Goal: Task Accomplishment & Management: Use online tool/utility

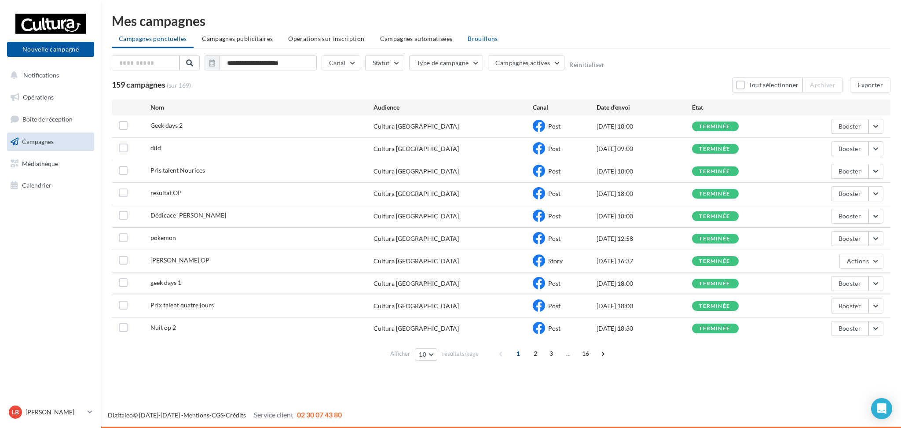
click at [481, 40] on span "Brouillons" at bounding box center [483, 38] width 30 height 7
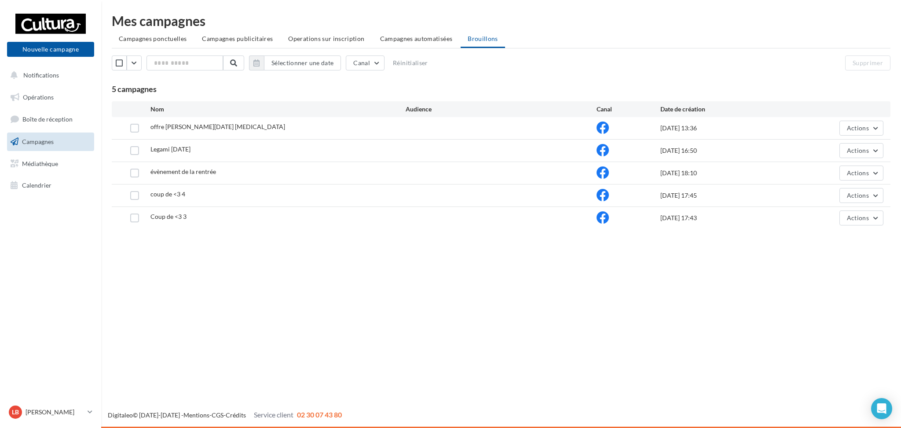
click at [878, 118] on div "offre [PERSON_NAME][DATE] [MEDICAL_DATA] [DATE] 13:36 Actions" at bounding box center [501, 128] width 779 height 22
click at [877, 121] on button "Actions" at bounding box center [862, 128] width 44 height 15
click at [831, 142] on button "Editer" at bounding box center [840, 148] width 88 height 23
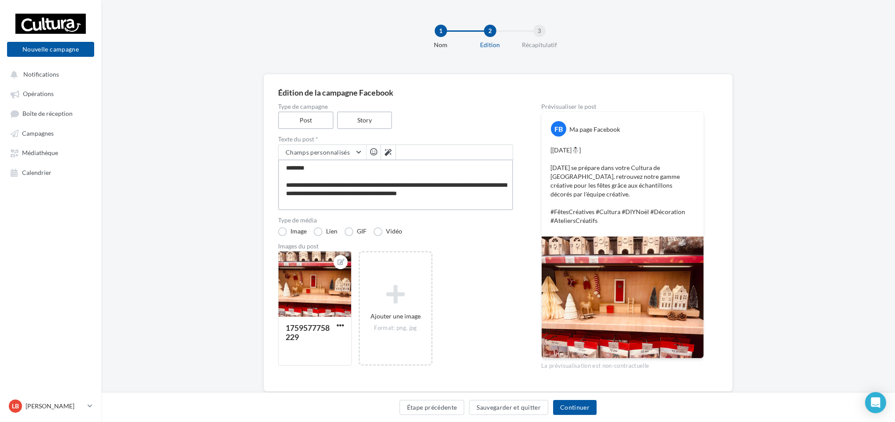
drag, startPoint x: 491, startPoint y: 200, endPoint x: 274, endPoint y: 165, distance: 220.2
click at [274, 165] on div "**********" at bounding box center [498, 232] width 469 height 317
click at [506, 281] on div "1759577758229 Ajouter une image Format: png, jpg" at bounding box center [399, 313] width 242 height 124
click at [574, 403] on button "Continuer" at bounding box center [575, 407] width 44 height 15
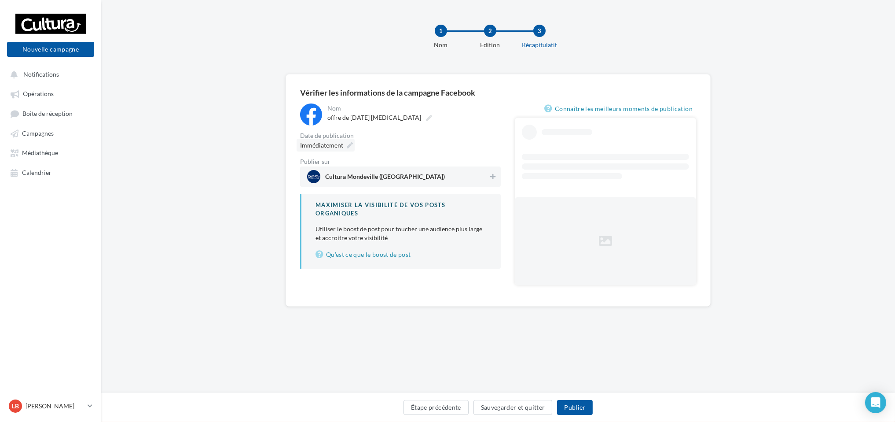
click at [351, 145] on icon at bounding box center [350, 145] width 6 height 6
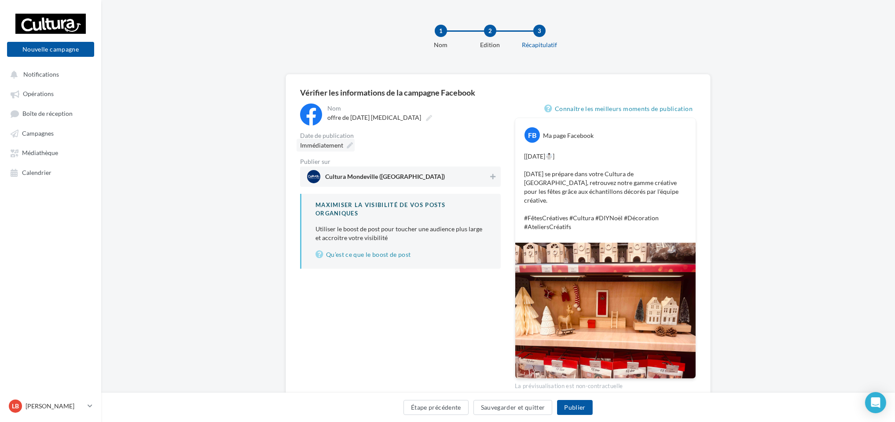
click at [349, 145] on icon at bounding box center [350, 145] width 6 height 6
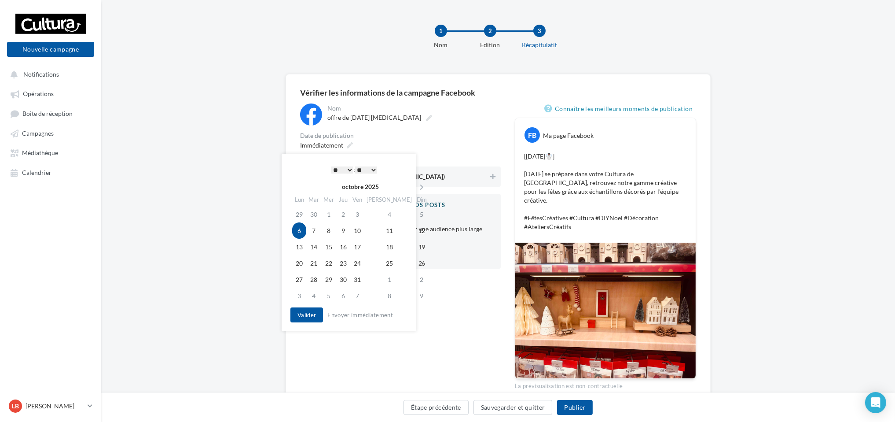
click at [346, 168] on select "* * * * * * * * * * ** ** ** ** ** ** ** ** ** ** ** ** ** **" at bounding box center [342, 169] width 22 height 7
click at [447, 128] on div "**********" at bounding box center [400, 185] width 201 height 165
click at [442, 143] on div "Immédiatement" at bounding box center [400, 145] width 201 height 13
click at [308, 316] on button "Valider" at bounding box center [306, 314] width 33 height 15
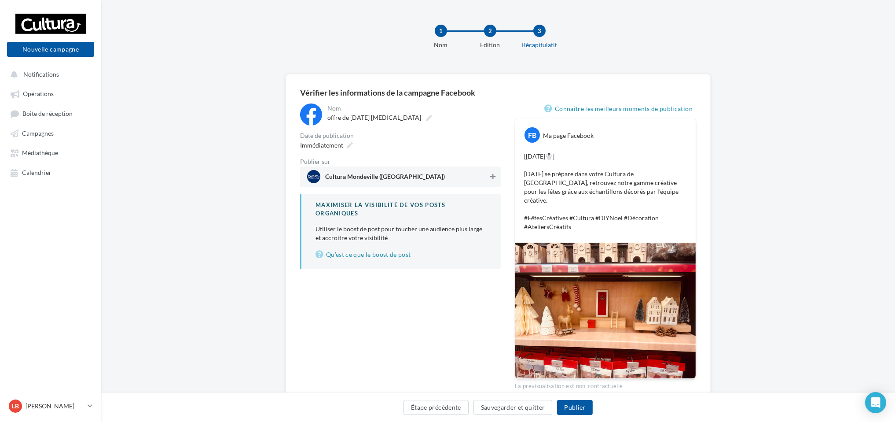
click at [494, 174] on icon at bounding box center [492, 176] width 5 height 6
click at [582, 410] on button "Publier" at bounding box center [574, 407] width 35 height 15
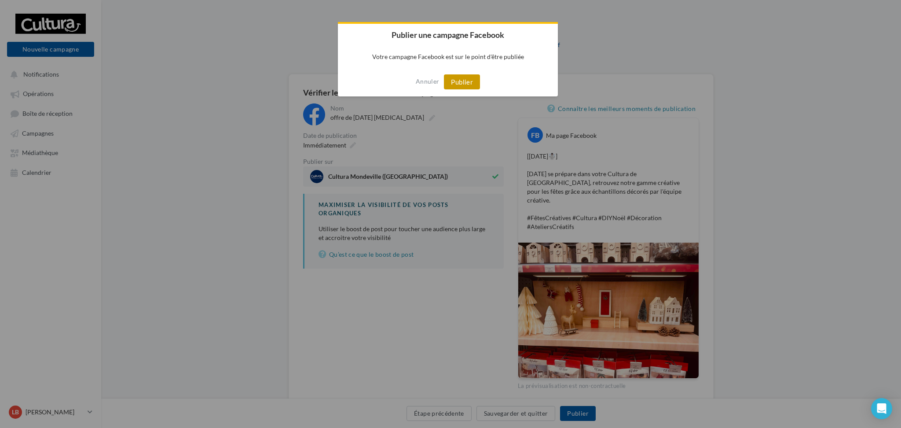
click at [465, 84] on button "Publier" at bounding box center [462, 81] width 36 height 15
